Goal: Information Seeking & Learning: Compare options

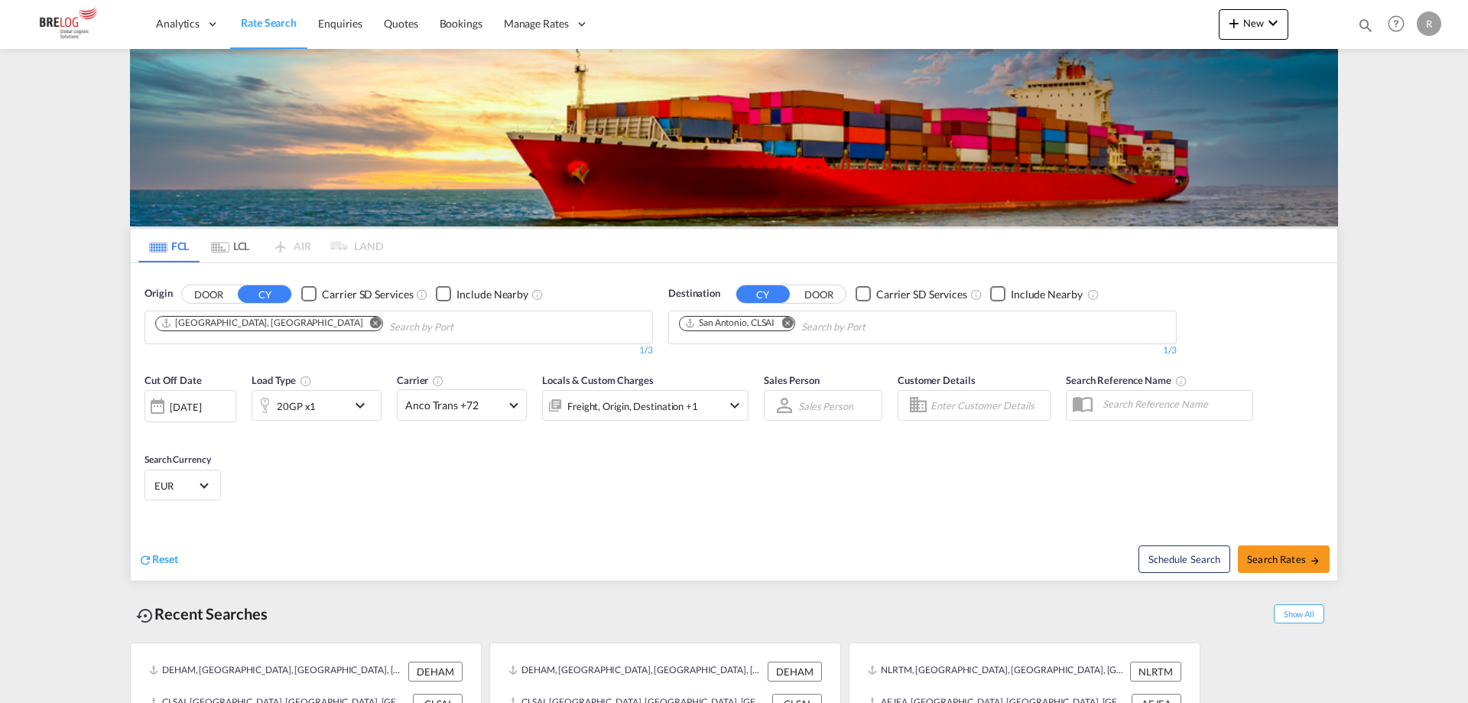
click at [788, 317] on md-icon "Remove" at bounding box center [786, 322] width 11 height 11
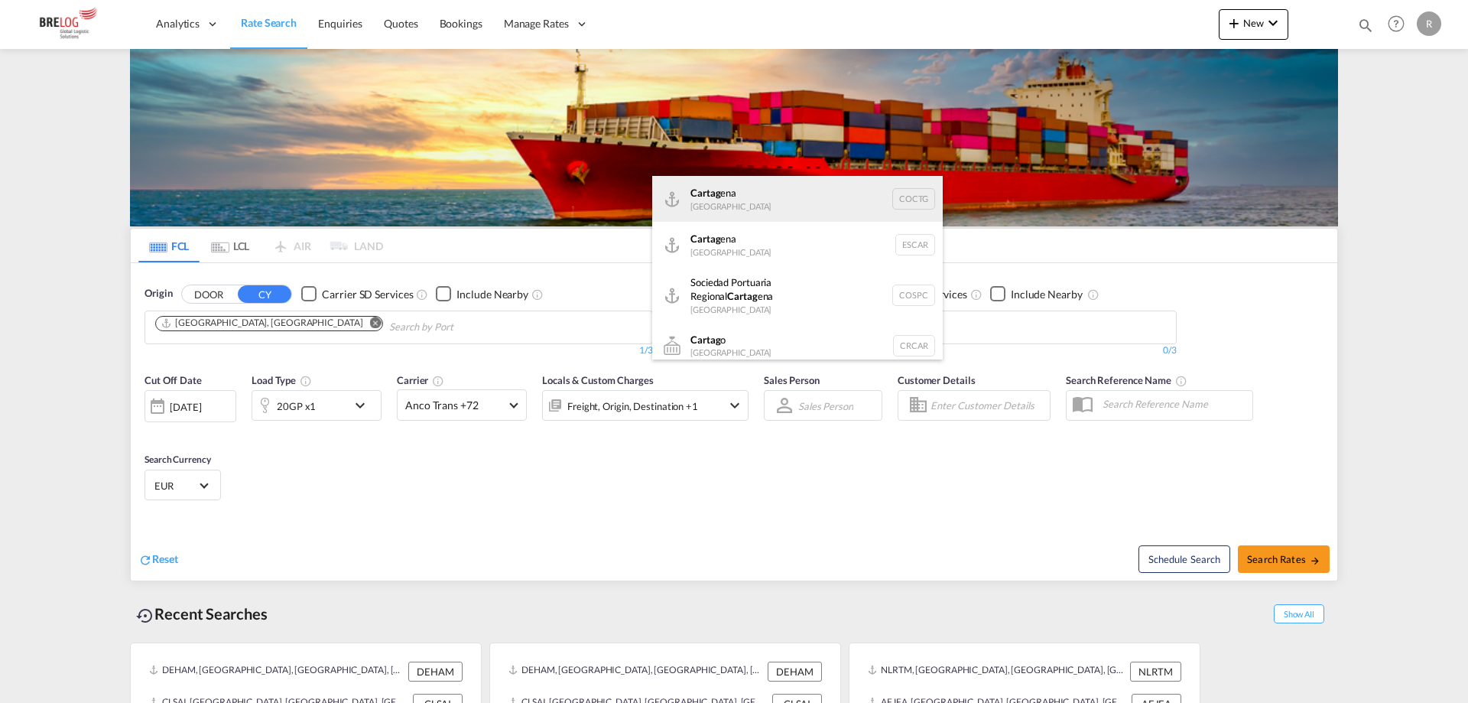
type input "cartag"
click at [768, 195] on div "Cartag ena [GEOGRAPHIC_DATA] COCTG" at bounding box center [797, 199] width 291 height 46
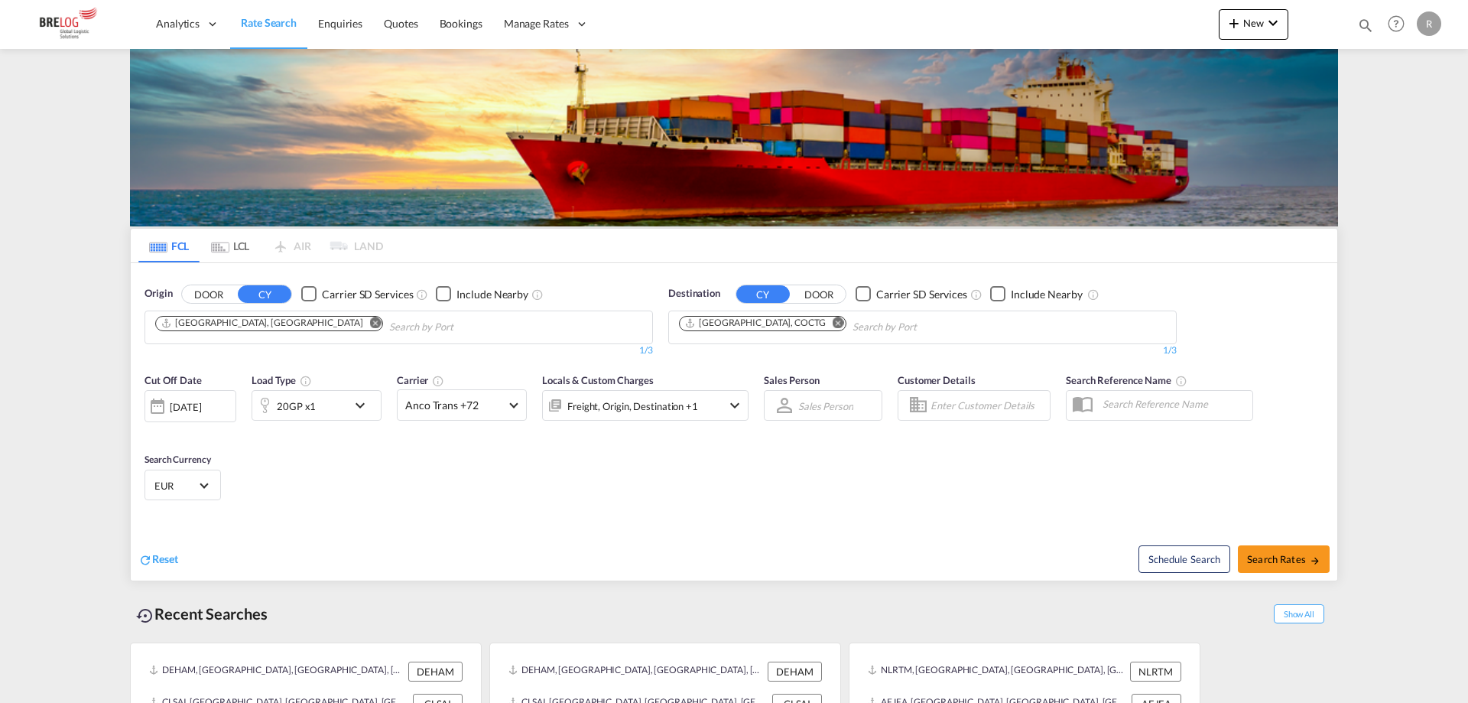
click at [336, 390] on div "20GP x1" at bounding box center [299, 405] width 95 height 31
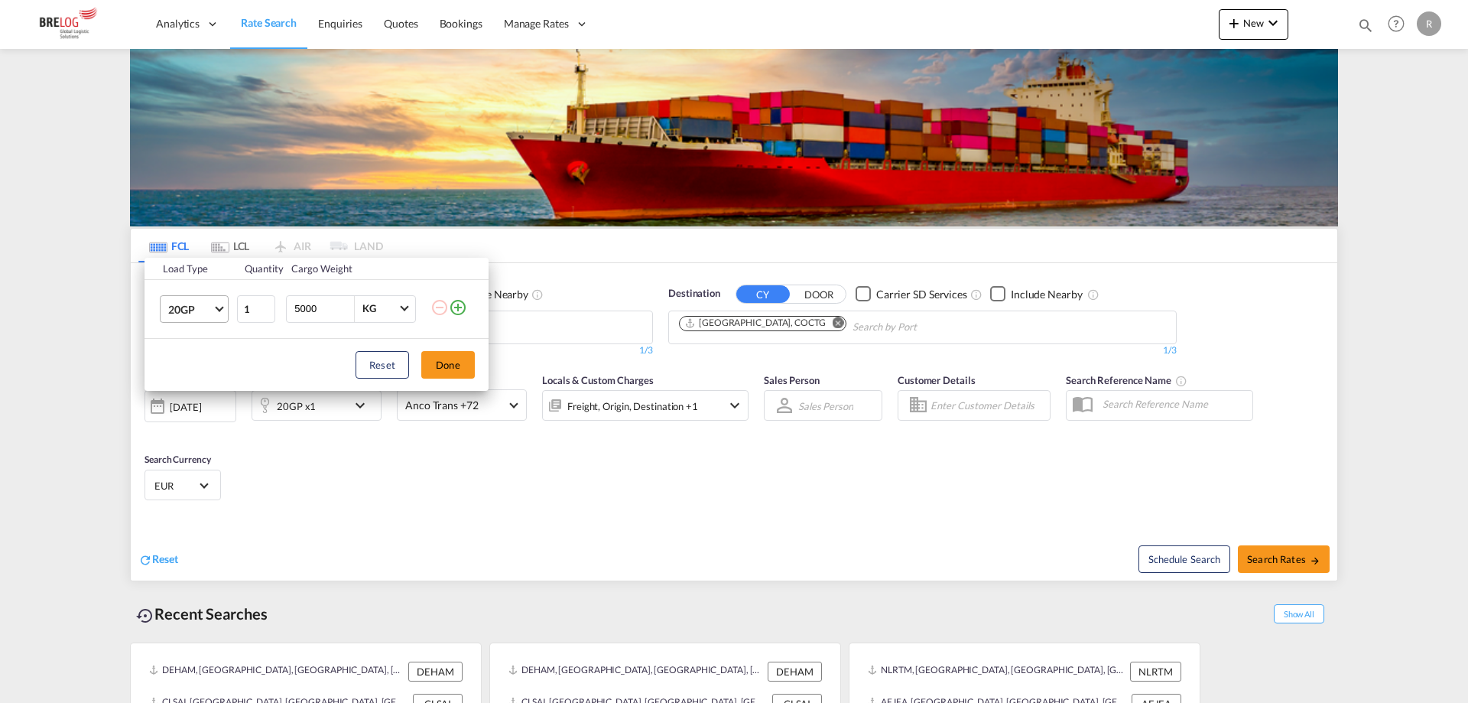
click at [207, 316] on span "20GP" at bounding box center [190, 309] width 44 height 15
click at [202, 387] on md-option "40HC" at bounding box center [208, 382] width 104 height 37
drag, startPoint x: 315, startPoint y: 312, endPoint x: 135, endPoint y: 256, distance: 188.2
click at [164, 273] on tbody "Load Type Quantity Cargo Weight 40HC 1 5000 KG KG" at bounding box center [317, 298] width 344 height 80
type input "20000"
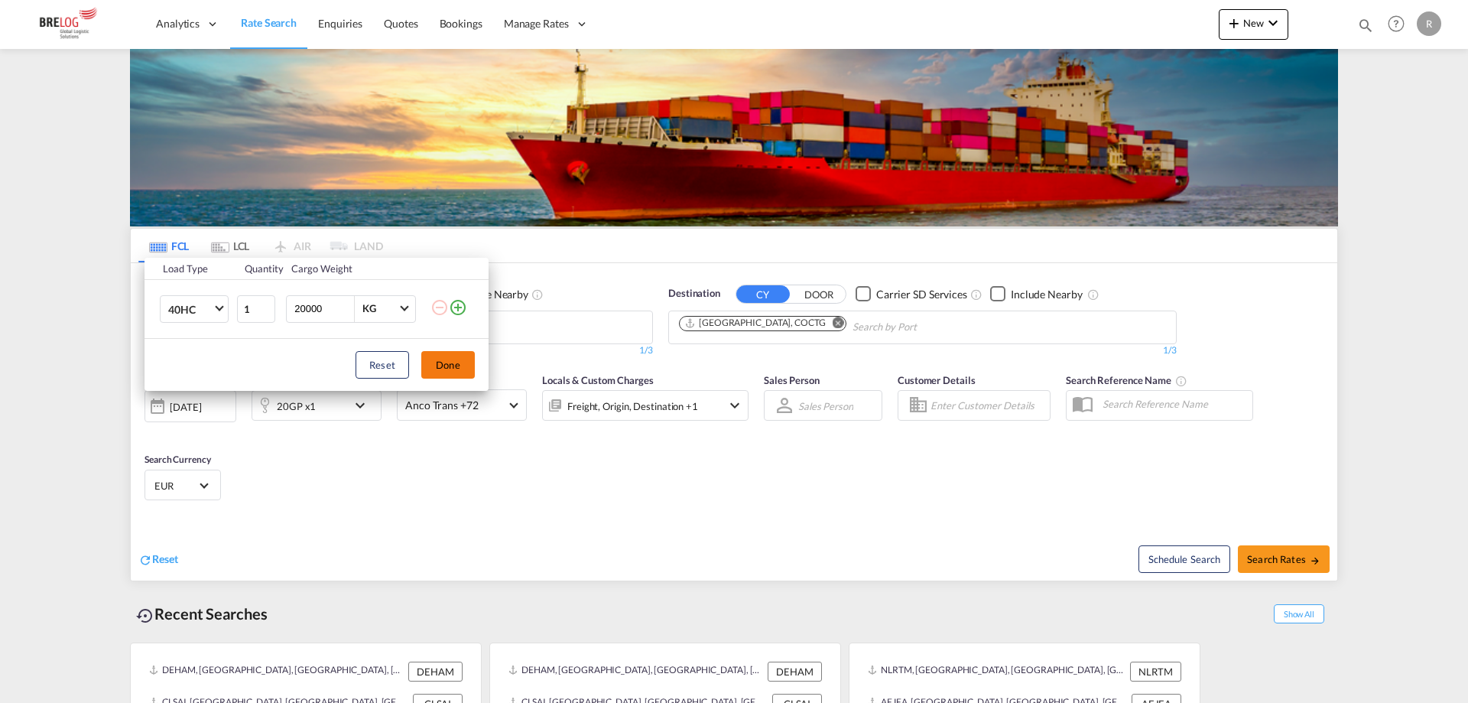
click at [461, 362] on button "Done" at bounding box center [448, 365] width 54 height 28
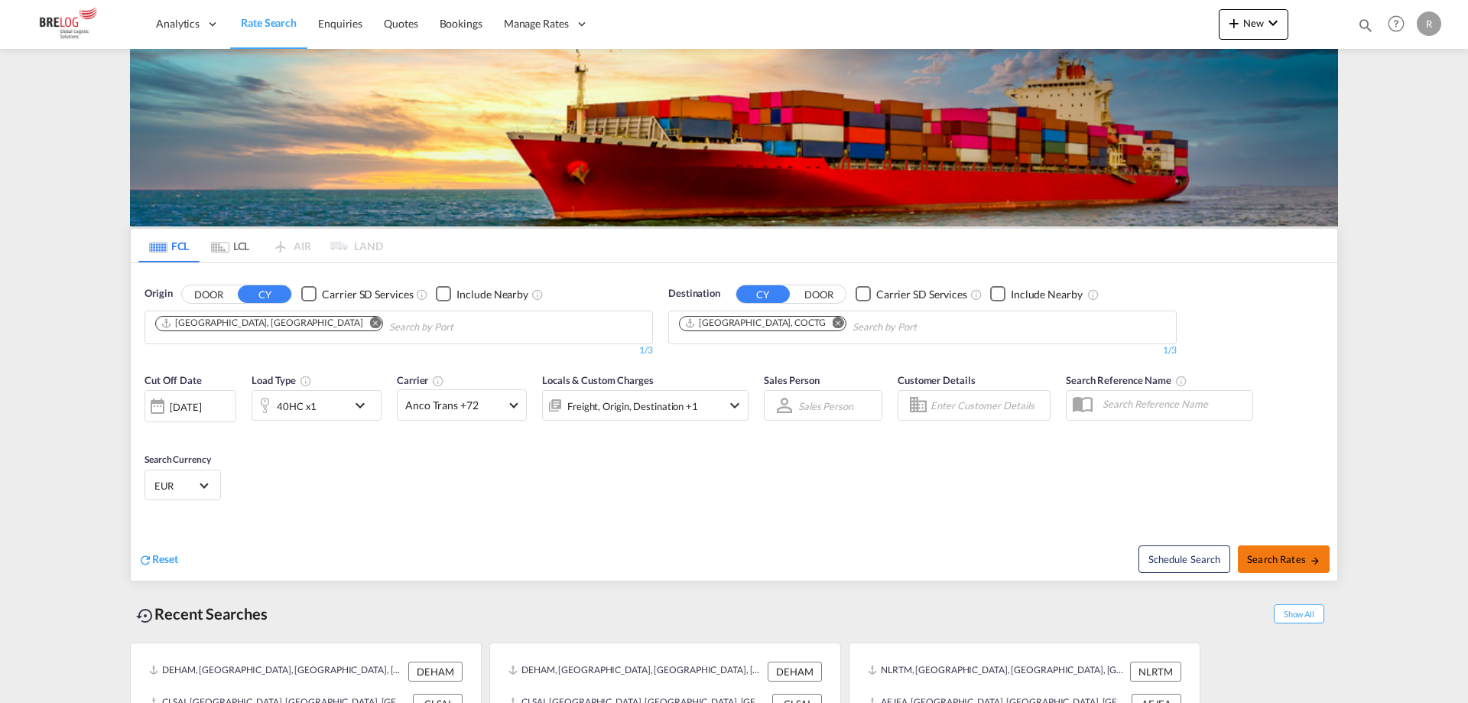
click at [1322, 545] on button "Search Rates" at bounding box center [1284, 559] width 92 height 28
type input "DEHAM to COCTG / [DATE]"
